Goal: Navigation & Orientation: Find specific page/section

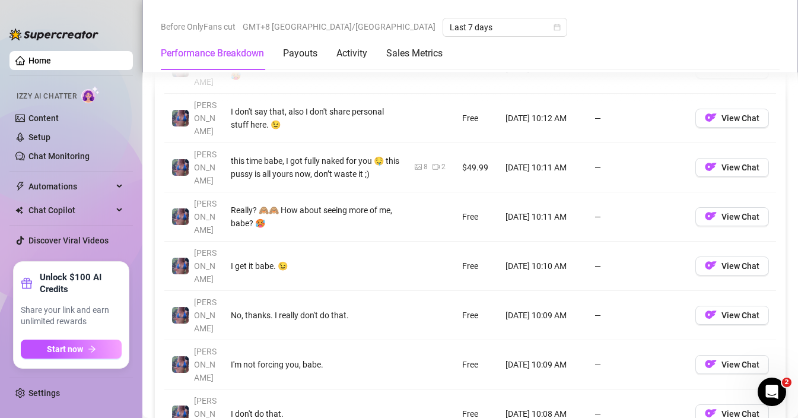
scroll to position [1230, 0]
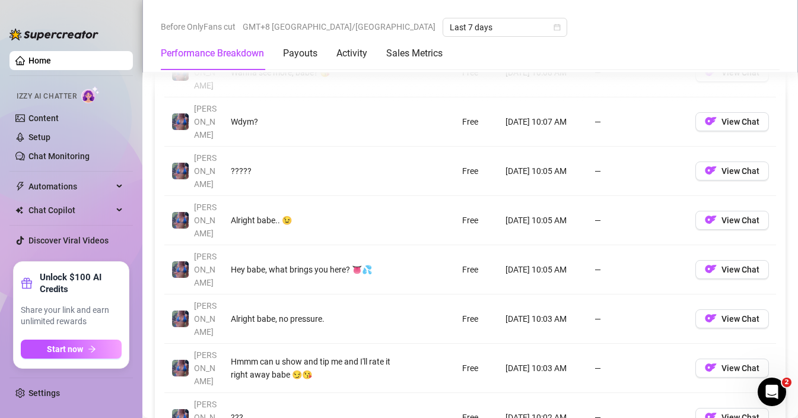
scroll to position [1238, 0]
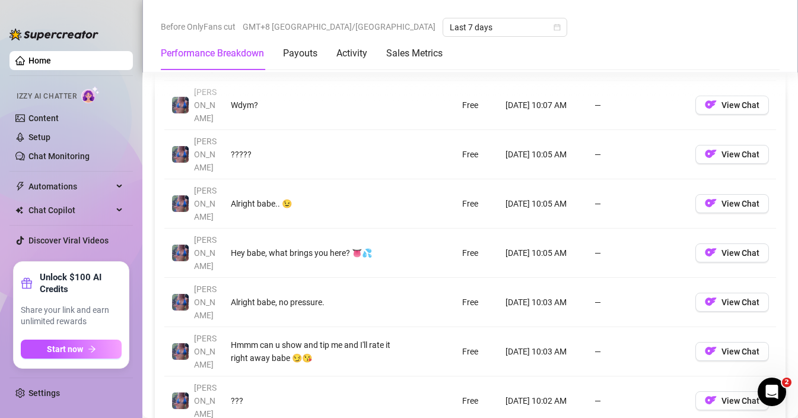
drag, startPoint x: 684, startPoint y: 301, endPoint x: 635, endPoint y: 267, distance: 59.6
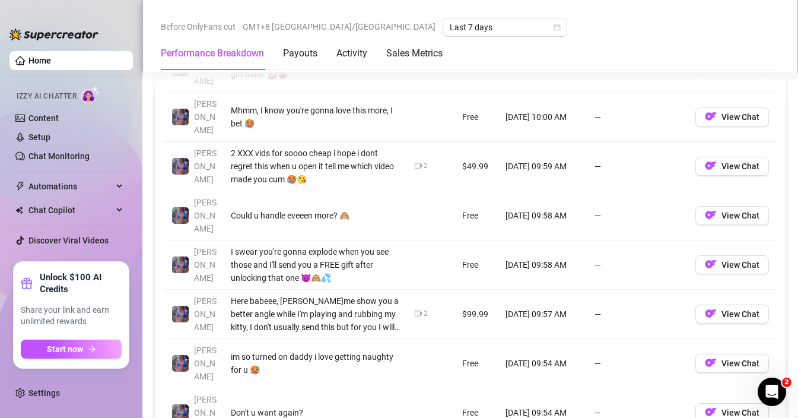
scroll to position [1229, 0]
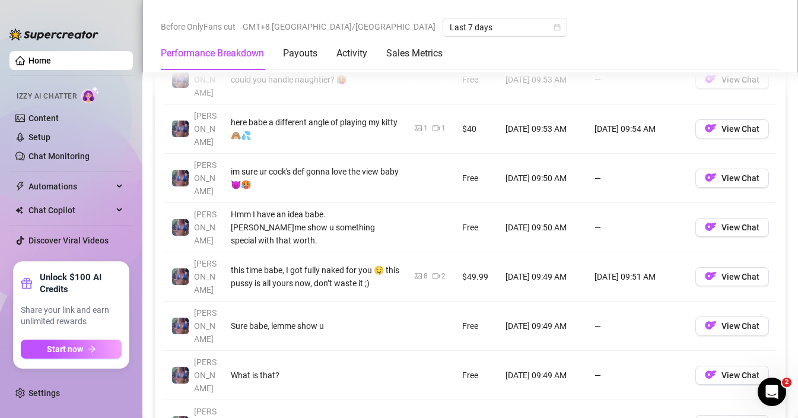
scroll to position [1230, 0]
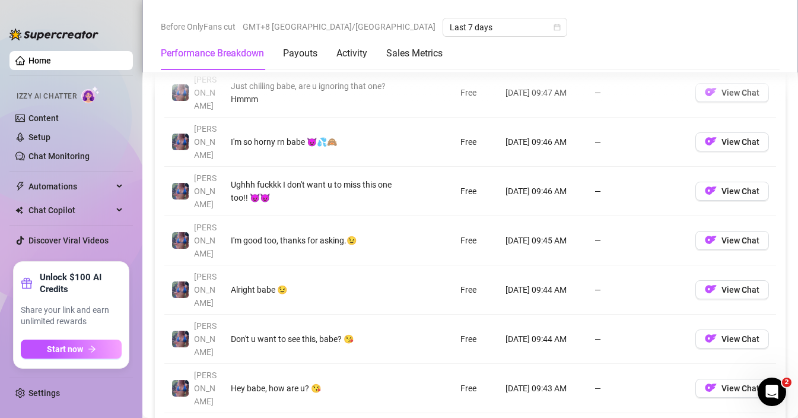
scroll to position [1207, 0]
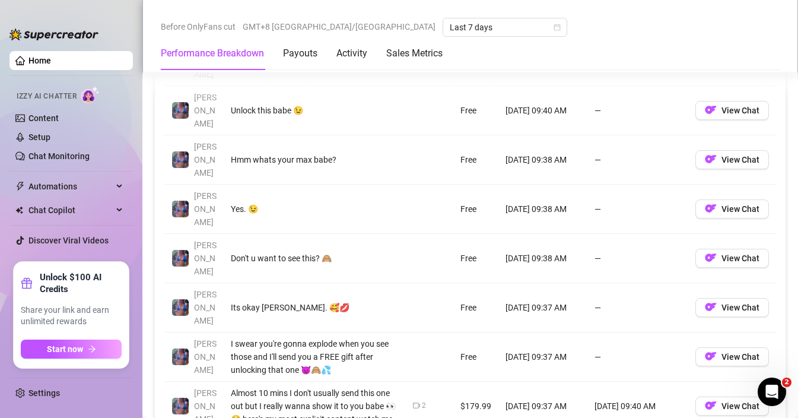
scroll to position [1235, 0]
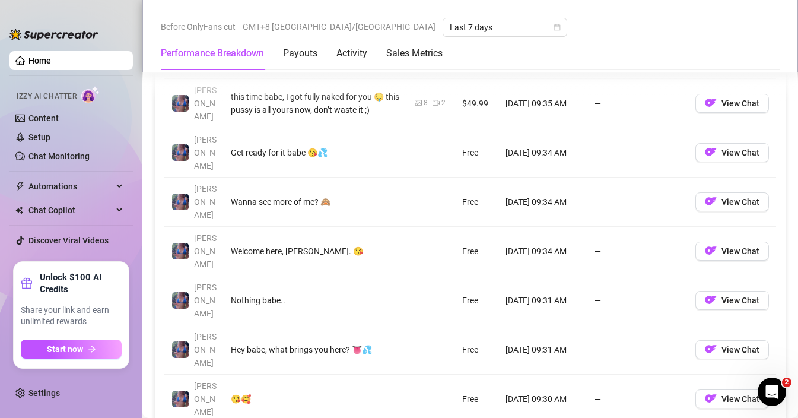
scroll to position [1193, 0]
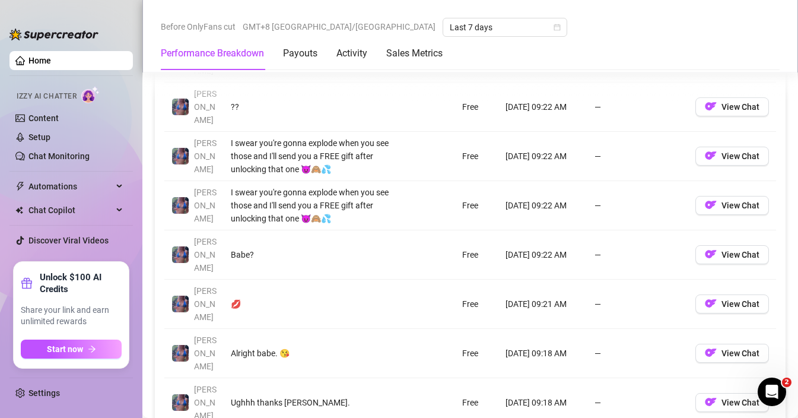
scroll to position [1204, 0]
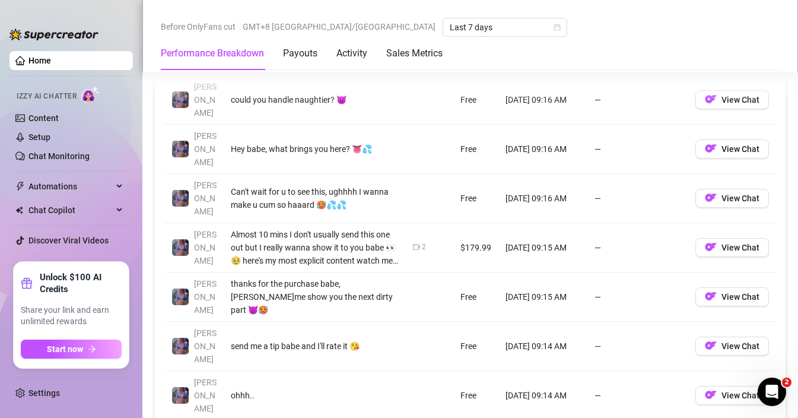
scroll to position [1227, 0]
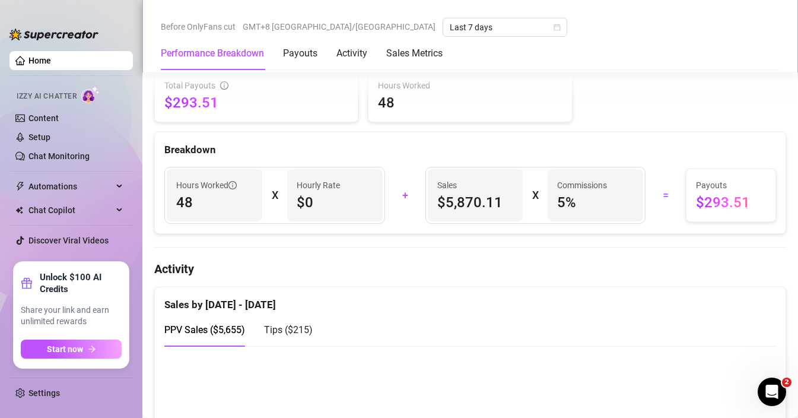
drag, startPoint x: 291, startPoint y: 329, endPoint x: 360, endPoint y: 281, distance: 84.0
click at [291, 330] on span "Tips ( $215 )" at bounding box center [288, 329] width 49 height 11
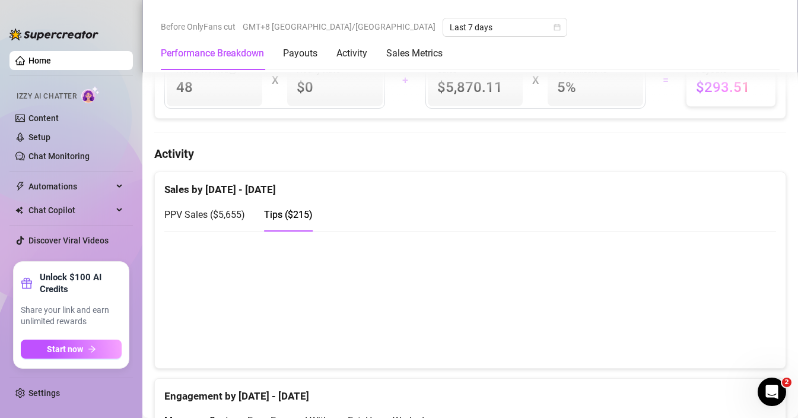
scroll to position [513, 0]
